Goal: Information Seeking & Learning: Learn about a topic

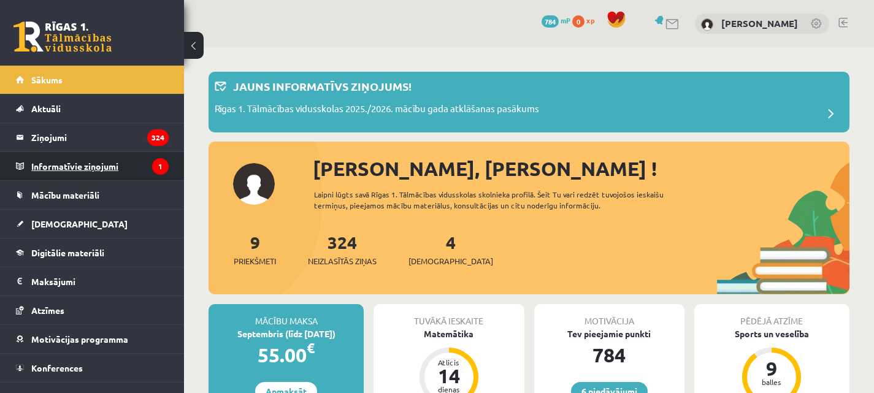
click at [65, 166] on legend "Informatīvie ziņojumi 1" at bounding box center [99, 166] width 137 height 28
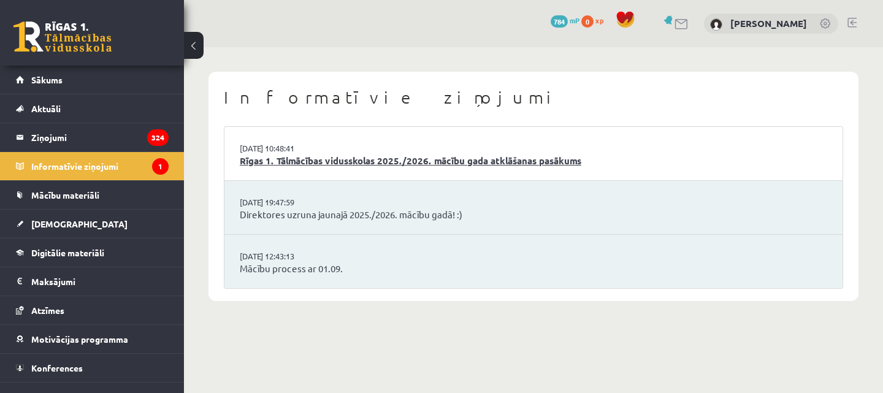
click at [297, 155] on link "Rīgas 1. Tālmācības vidusskolas 2025./2026. mācību gada atklāšanas pasākums" at bounding box center [533, 161] width 587 height 14
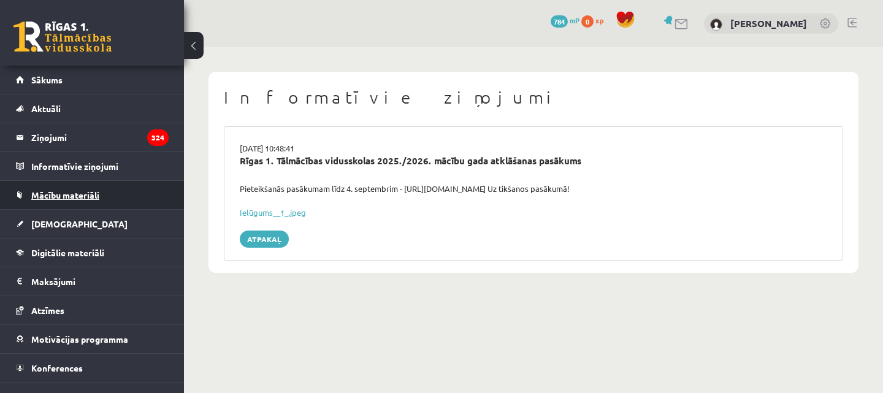
click at [69, 193] on span "Mācību materiāli" at bounding box center [65, 194] width 68 height 11
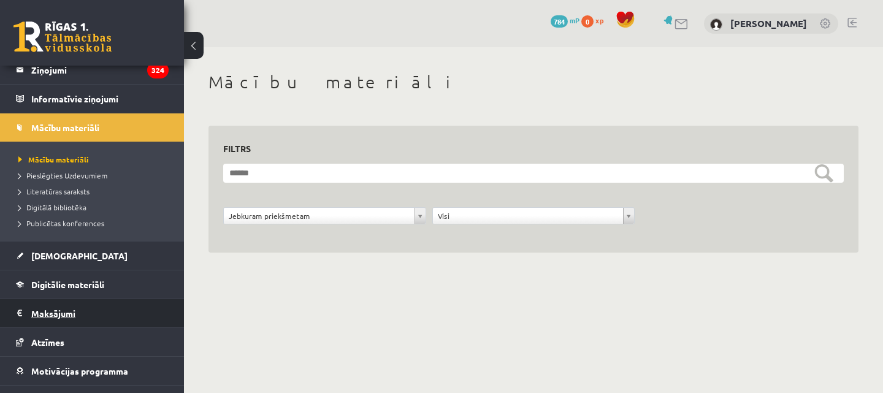
scroll to position [117, 0]
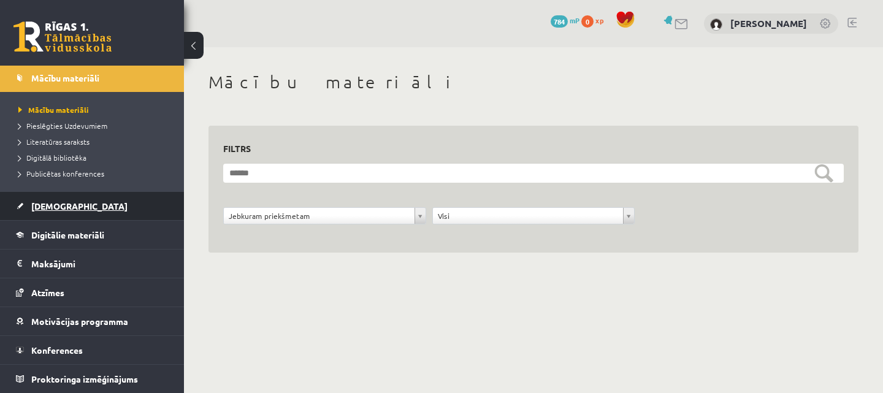
click at [63, 207] on span "[DEMOGRAPHIC_DATA]" at bounding box center [79, 205] width 96 height 11
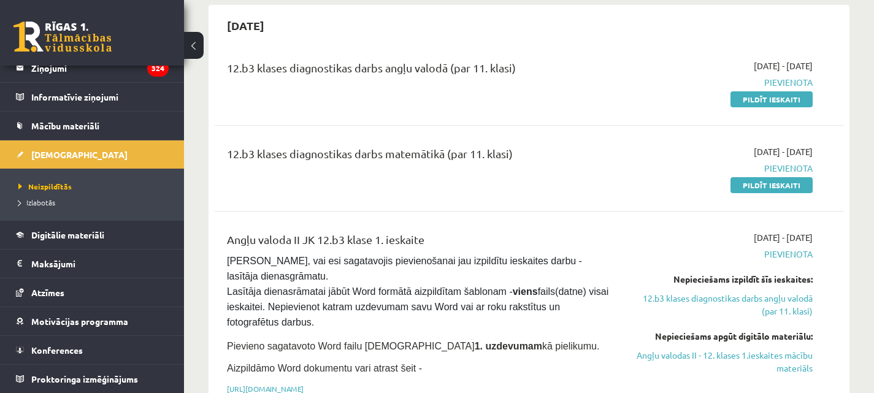
scroll to position [184, 0]
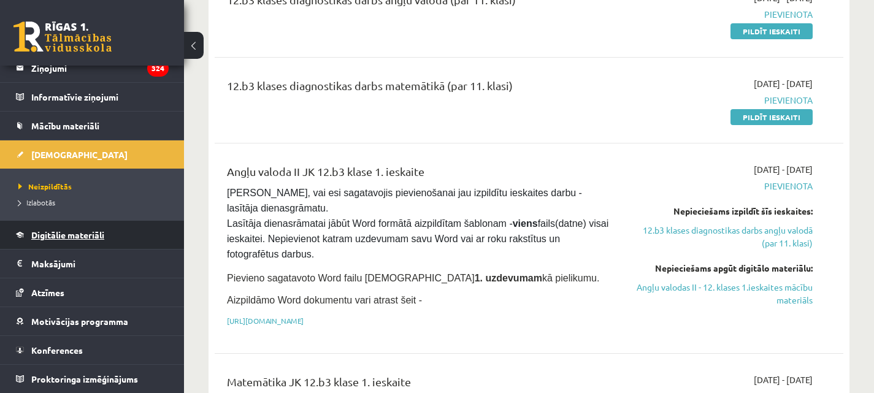
click at [51, 237] on span "Digitālie materiāli" at bounding box center [67, 234] width 73 height 11
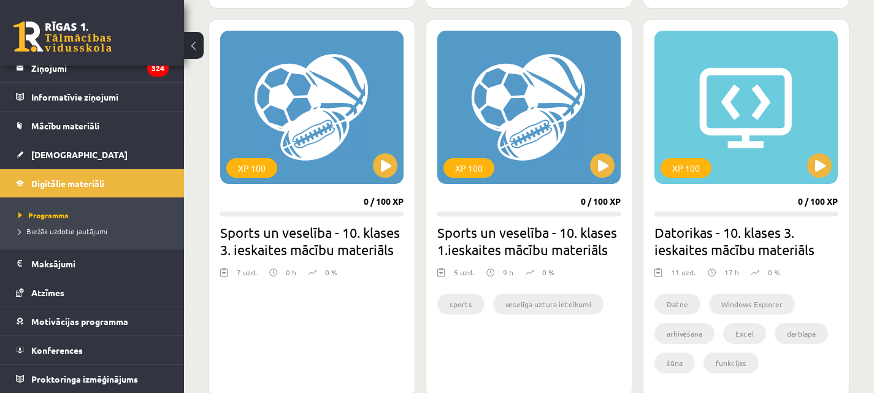
scroll to position [736, 0]
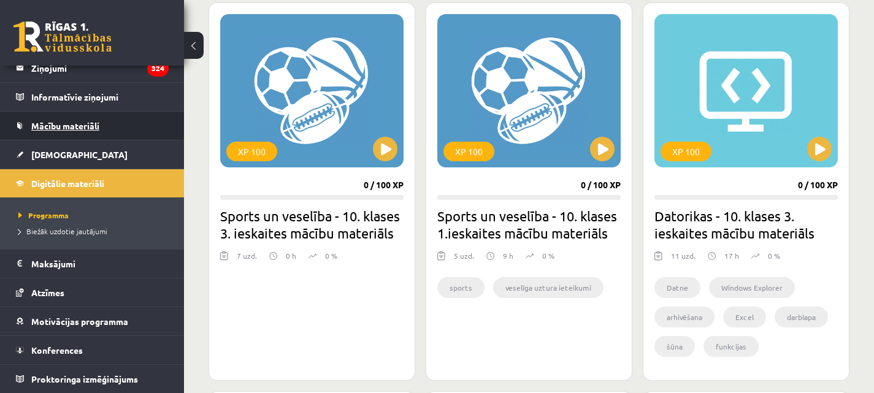
click at [62, 127] on span "Mācību materiāli" at bounding box center [65, 125] width 68 height 11
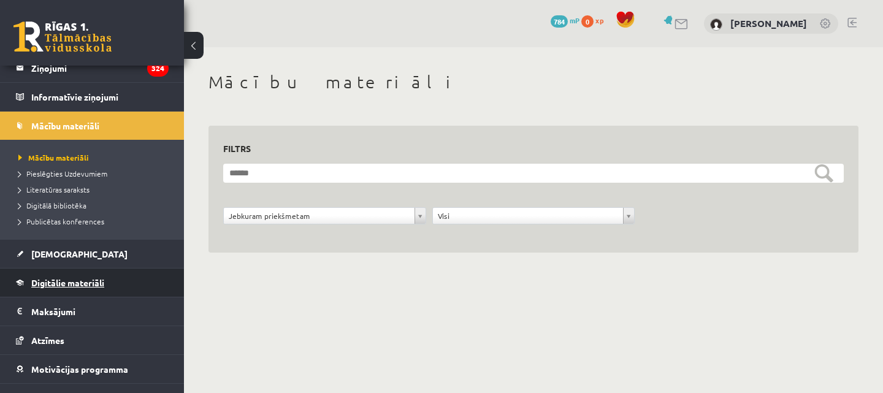
click at [71, 283] on span "Digitālie materiāli" at bounding box center [67, 282] width 73 height 11
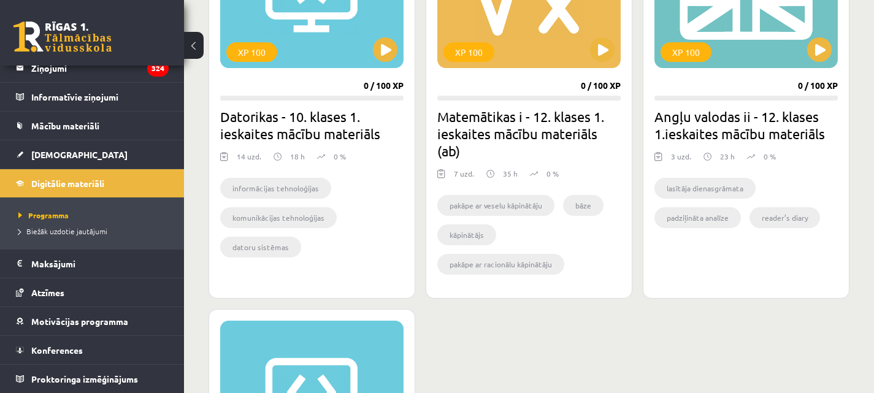
scroll to position [1226, 0]
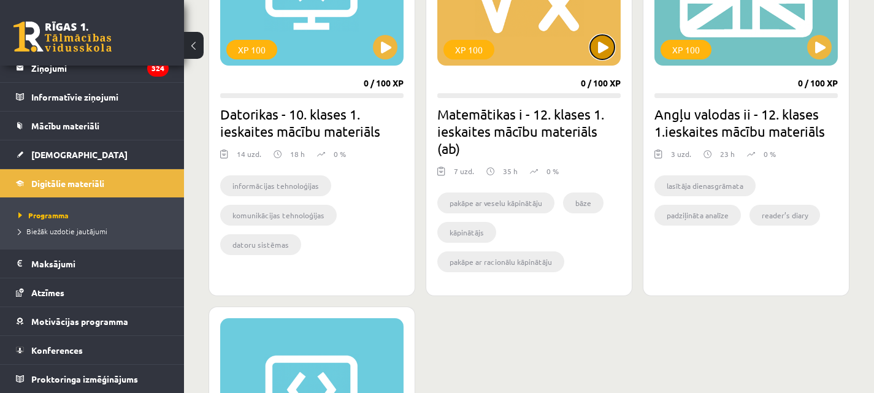
click at [600, 38] on button at bounding box center [602, 47] width 25 height 25
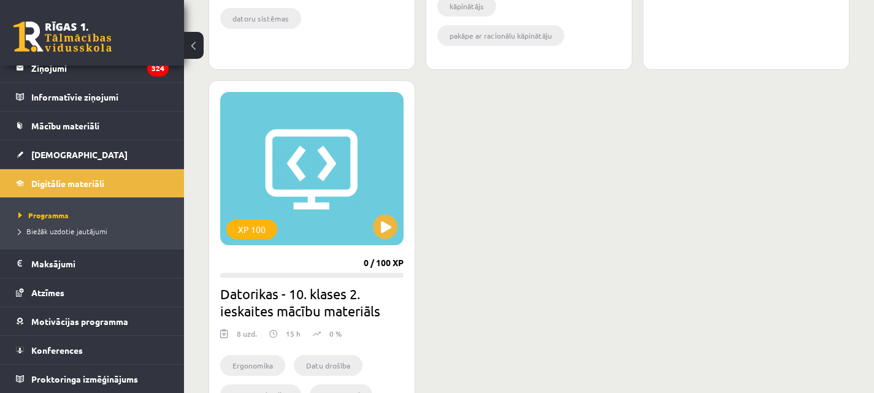
scroll to position [1471, 0]
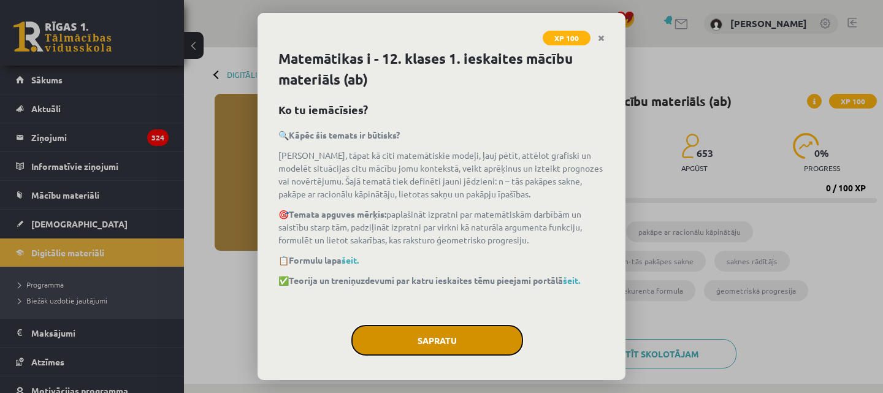
click at [470, 337] on button "Sapratu" at bounding box center [437, 340] width 172 height 31
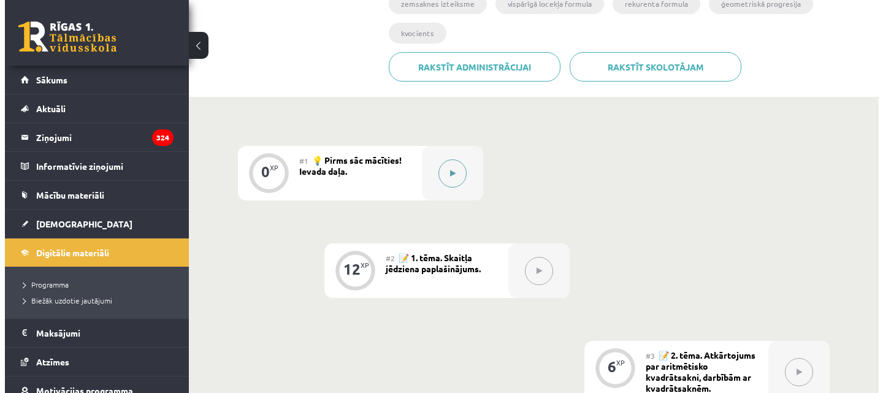
scroll to position [297, 0]
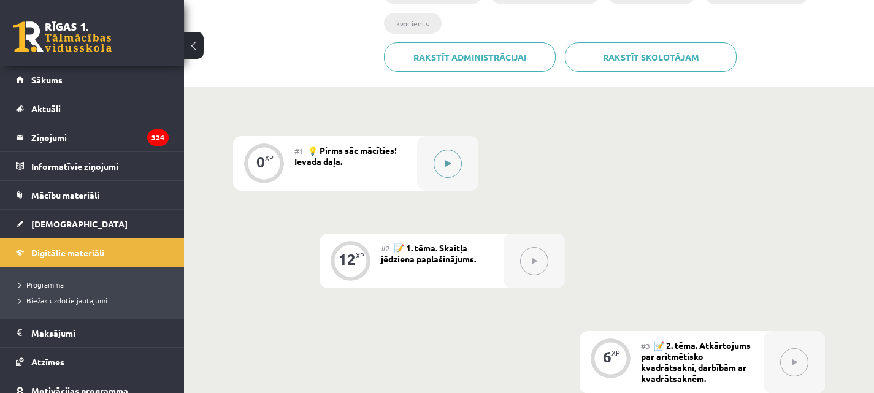
click at [451, 159] on button at bounding box center [447, 164] width 28 height 28
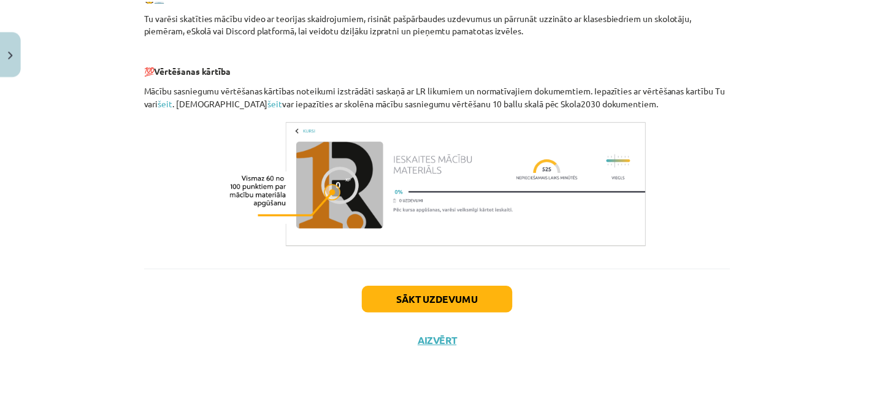
scroll to position [593, 0]
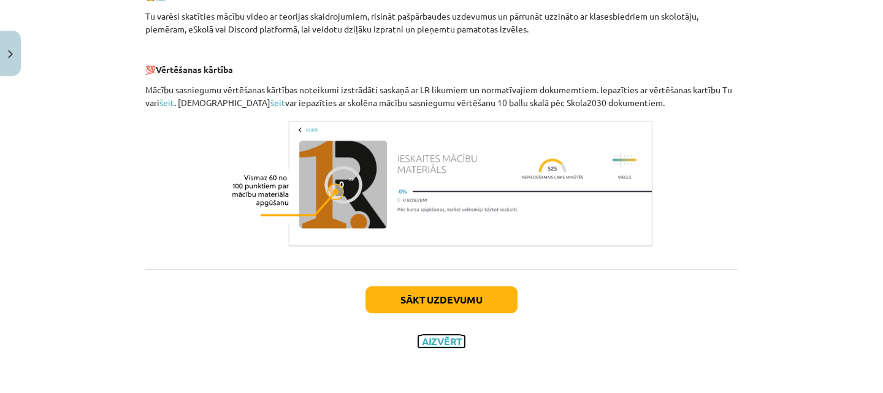
click at [433, 340] on button "Aizvērt" at bounding box center [441, 341] width 47 height 12
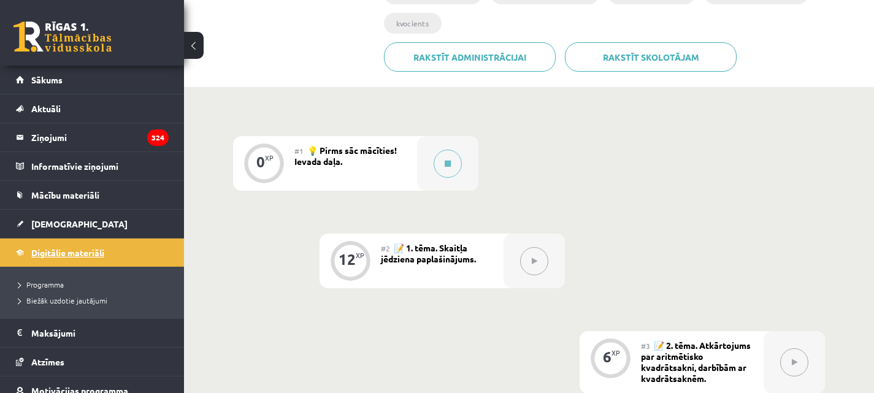
click at [53, 245] on link "Digitālie materiāli" at bounding box center [92, 252] width 153 height 28
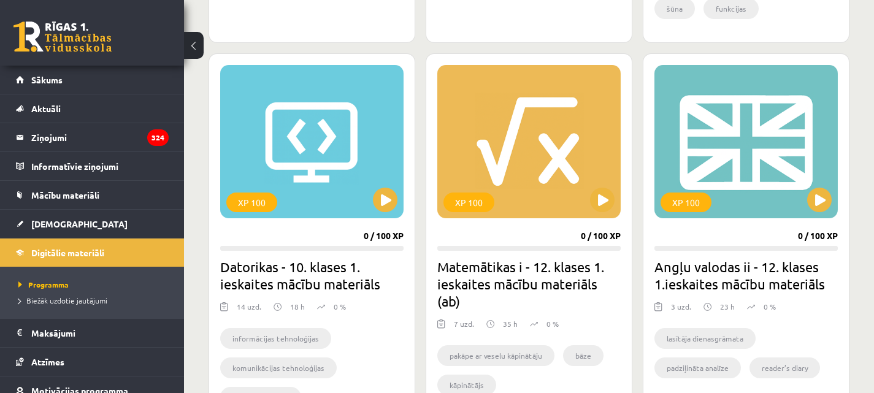
scroll to position [1042, 0]
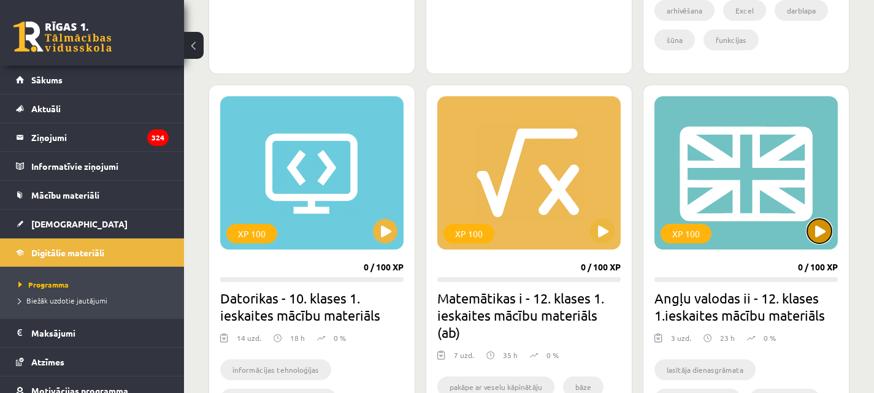
click at [818, 230] on button at bounding box center [819, 231] width 25 height 25
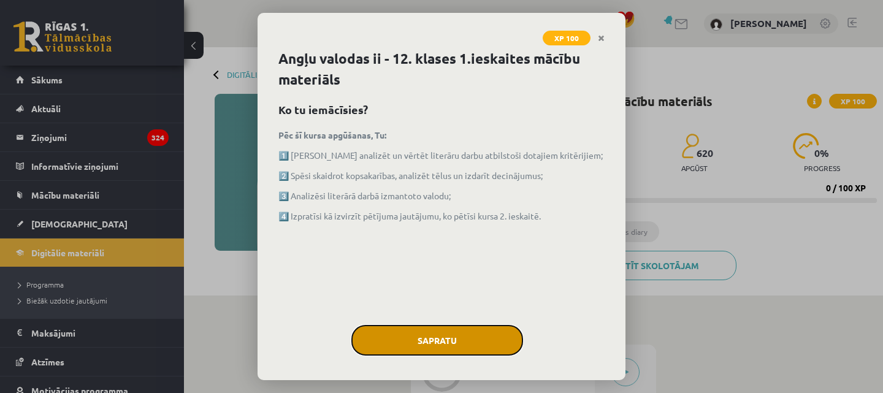
click at [429, 337] on button "Sapratu" at bounding box center [437, 340] width 172 height 31
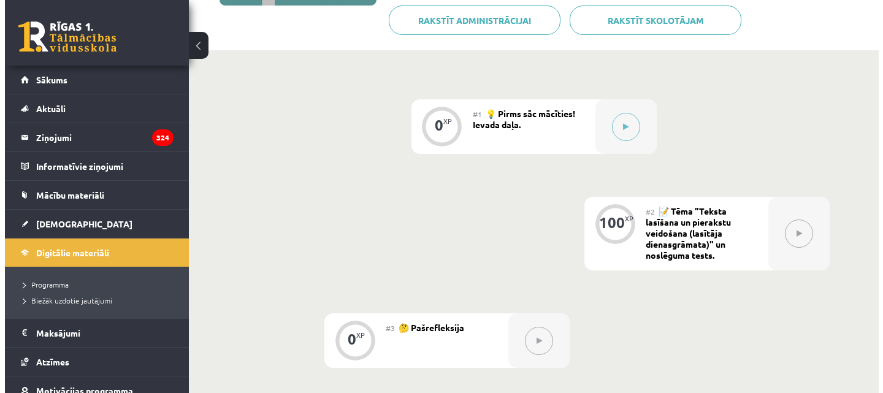
scroll to position [245, 0]
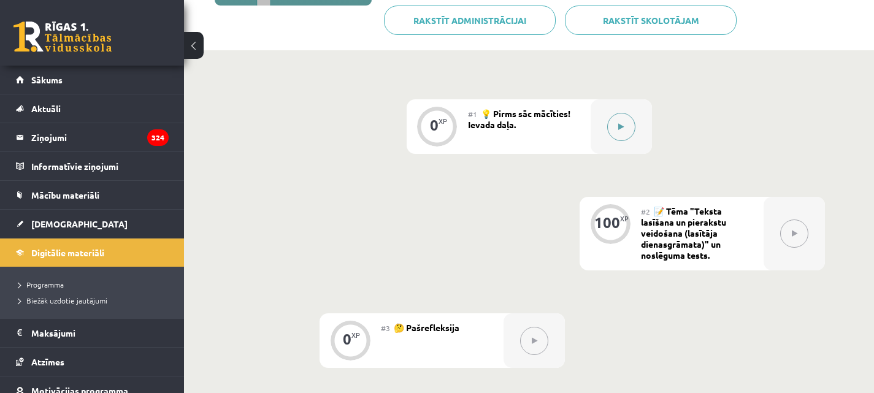
click at [623, 124] on icon at bounding box center [621, 126] width 6 height 7
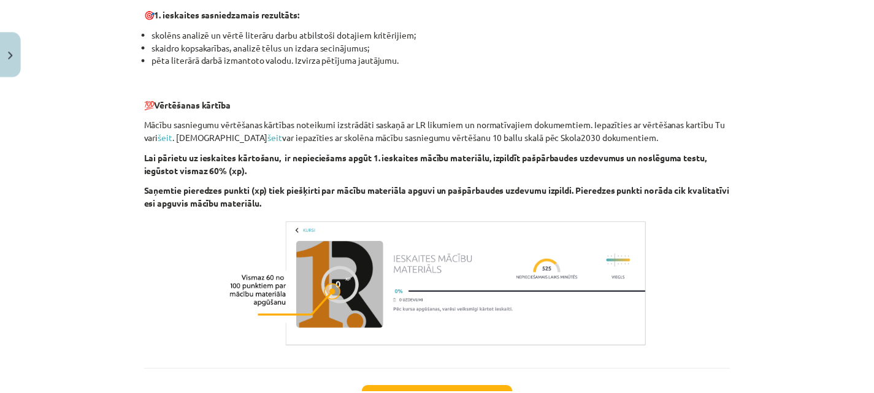
scroll to position [898, 0]
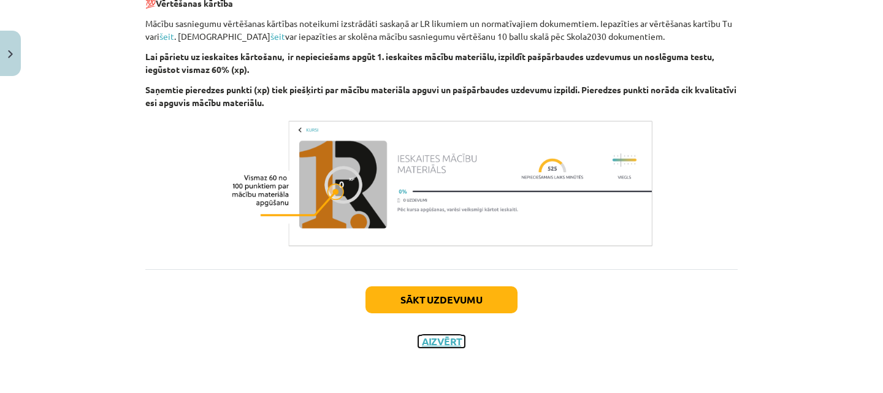
click at [438, 344] on button "Aizvērt" at bounding box center [441, 341] width 47 height 12
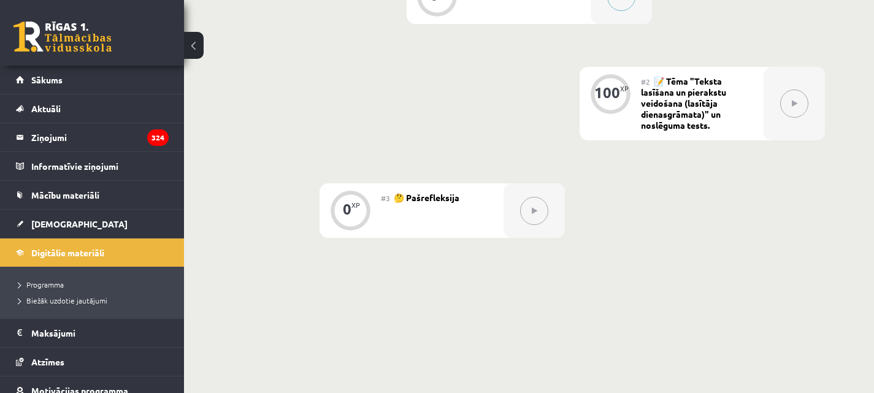
scroll to position [435, 0]
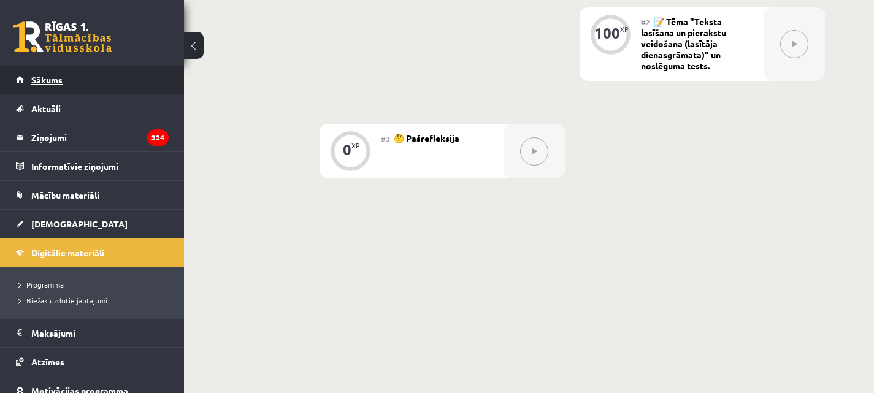
click at [48, 77] on span "Sākums" at bounding box center [46, 79] width 31 height 11
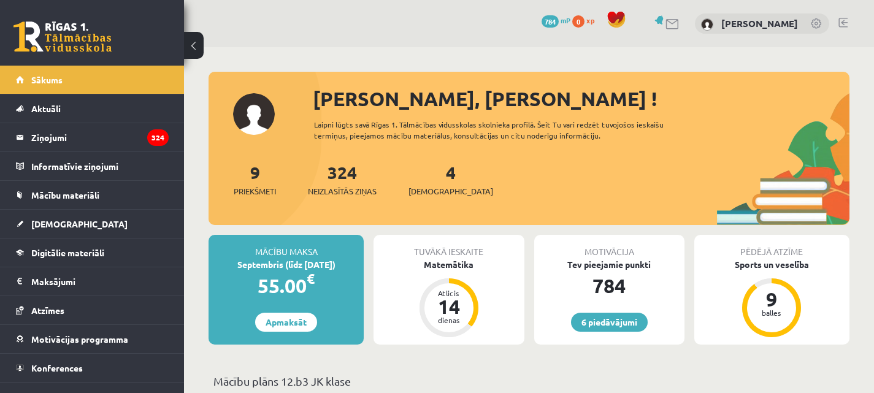
click at [844, 18] on link at bounding box center [842, 23] width 9 height 10
